Goal: Find specific page/section: Find specific page/section

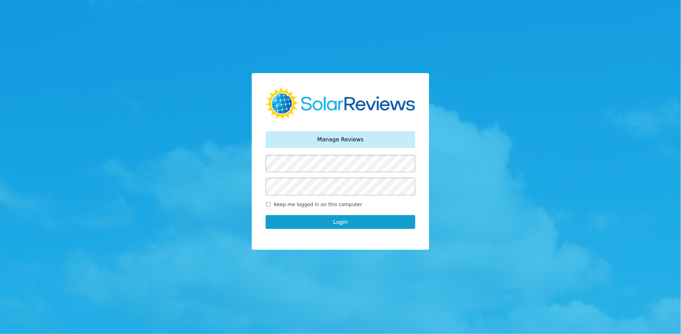
click at [313, 220] on button "Login" at bounding box center [341, 222] width 150 height 14
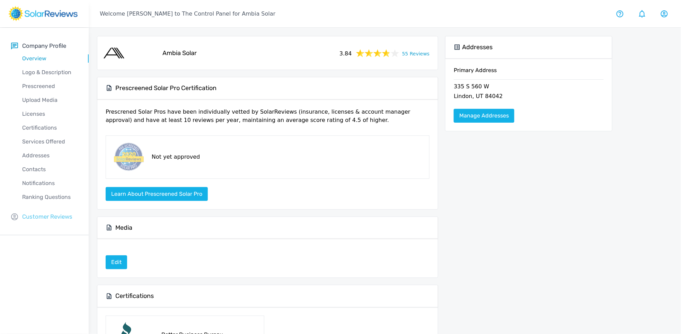
click at [33, 218] on p "Customer Reviews" at bounding box center [47, 216] width 50 height 9
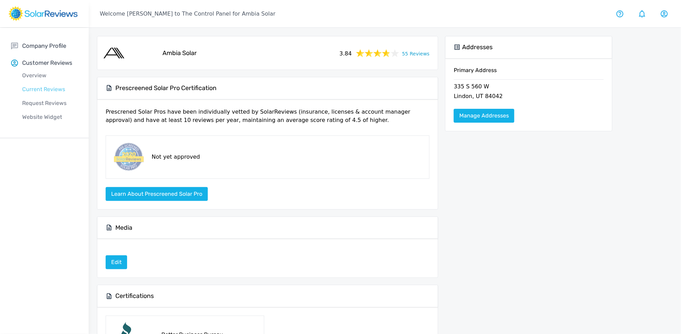
click at [42, 91] on p "Current Reviews" at bounding box center [50, 89] width 78 height 8
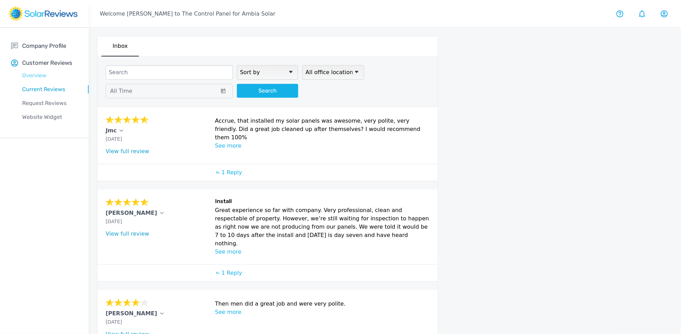
click at [40, 76] on p "Overview" at bounding box center [50, 75] width 78 height 8
